Goal: Task Accomplishment & Management: Complete application form

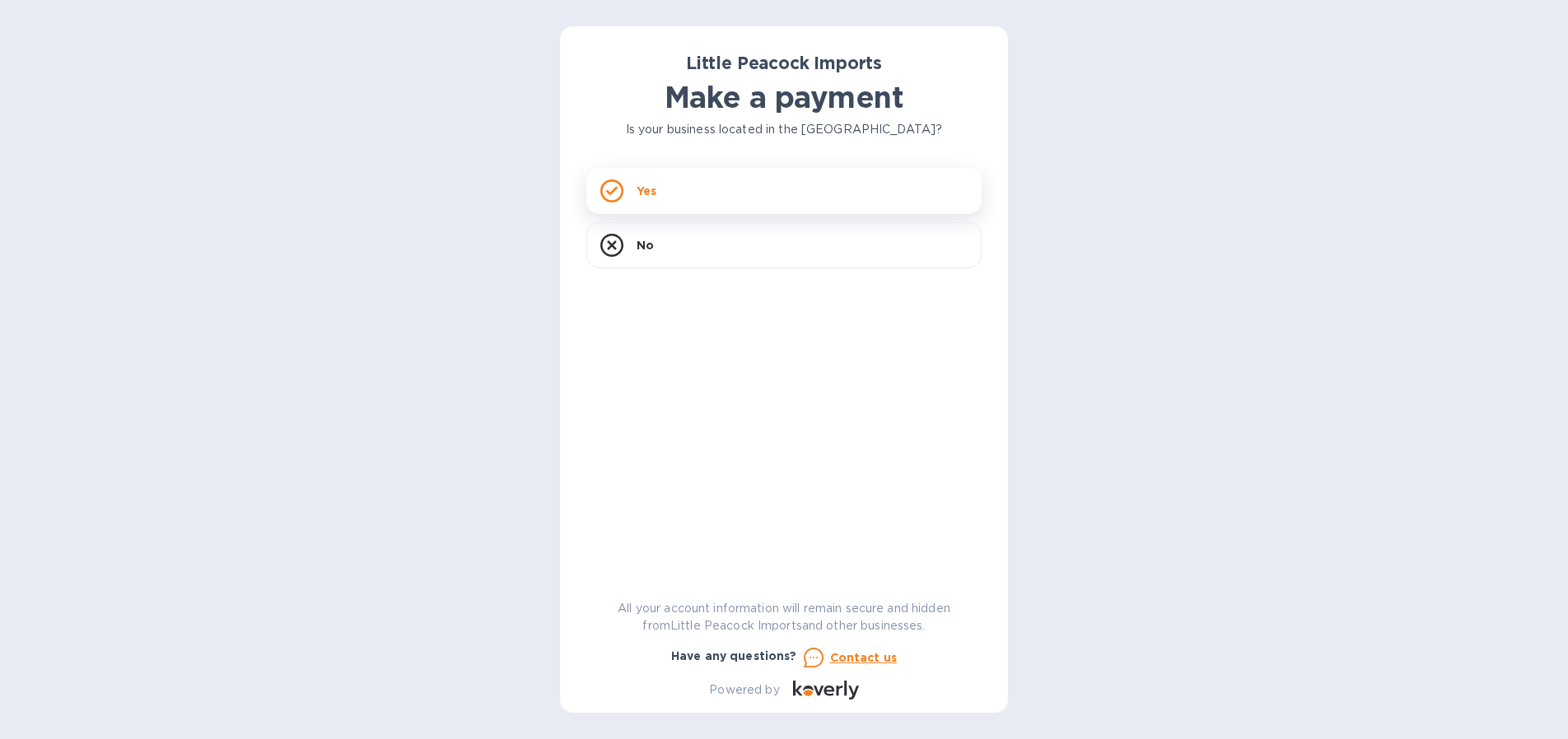
click at [736, 194] on div "Yes" at bounding box center [784, 191] width 396 height 46
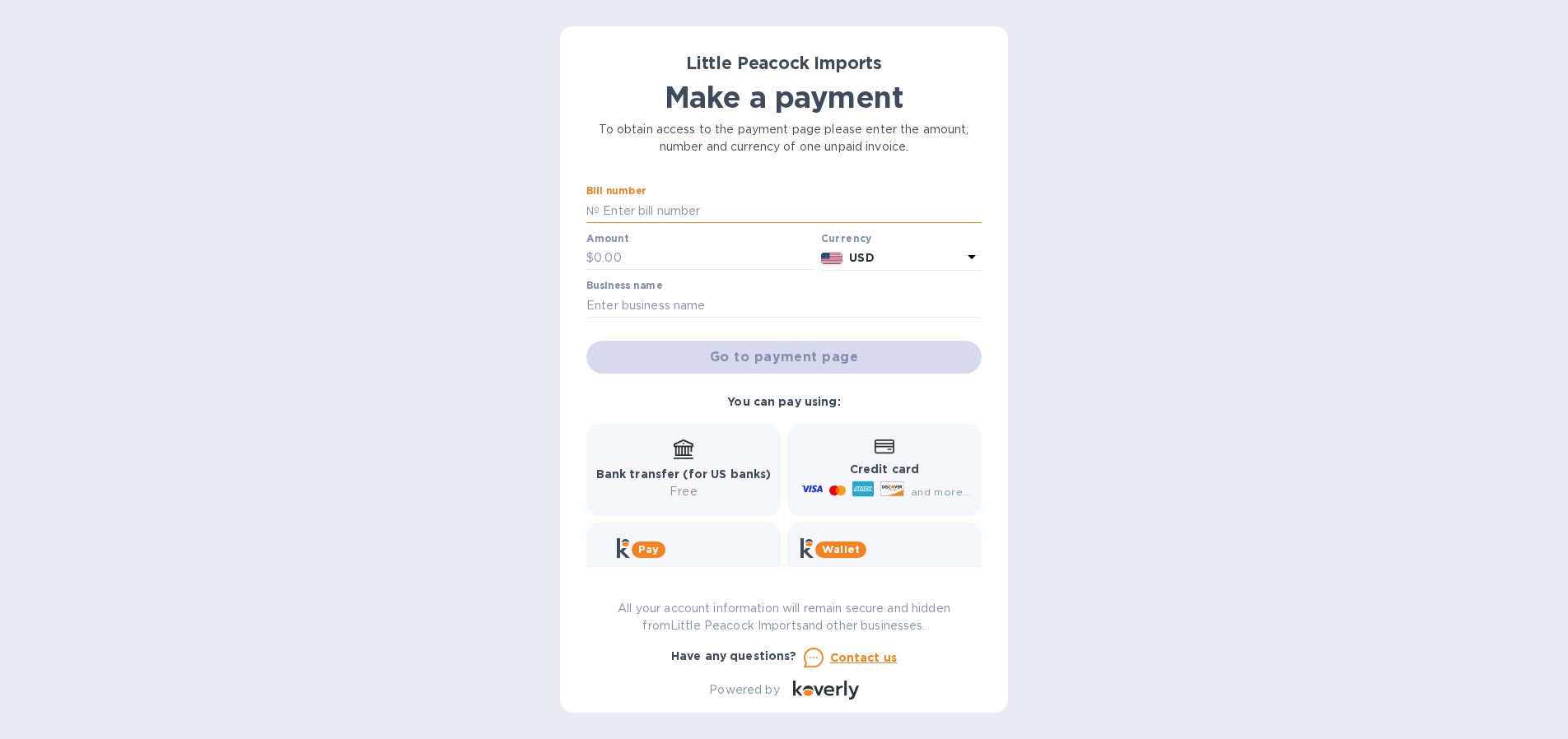
click at [650, 204] on input "text" at bounding box center [790, 210] width 382 height 25
type input "LP2508076"
click at [665, 252] on input "text" at bounding box center [704, 258] width 221 height 25
type input "1,380"
click at [766, 300] on input "text" at bounding box center [784, 305] width 396 height 25
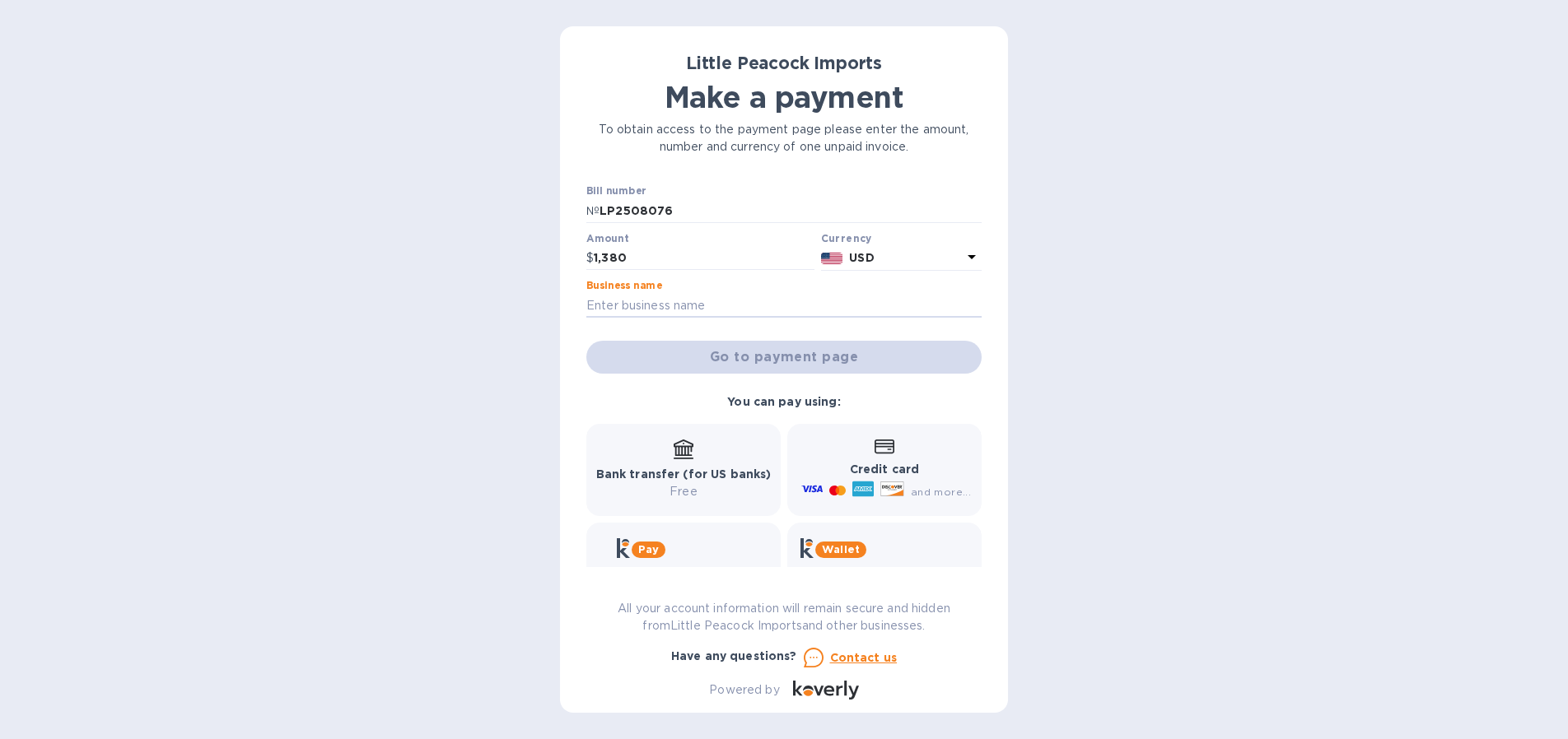
type input "Convive Wine & Spirits"
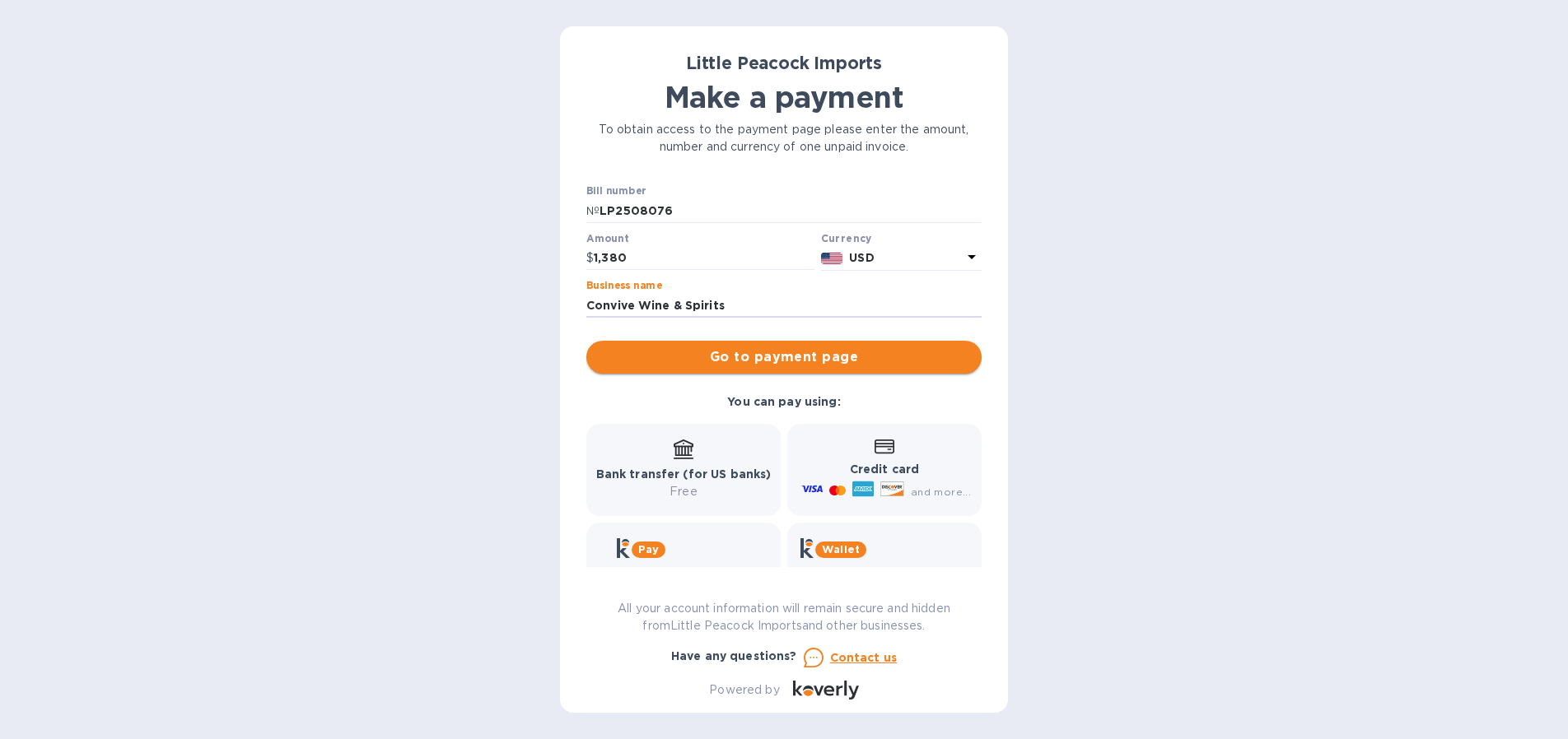
click at [766, 354] on span "Go to payment page" at bounding box center [784, 356] width 369 height 20
